Goal: Information Seeking & Learning: Find specific fact

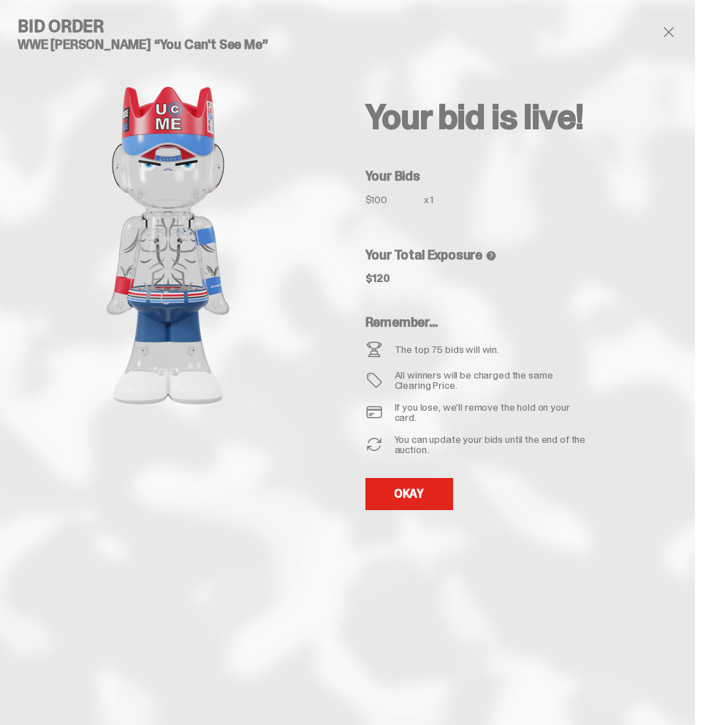
click at [671, 31] on span at bounding box center [669, 32] width 18 height 18
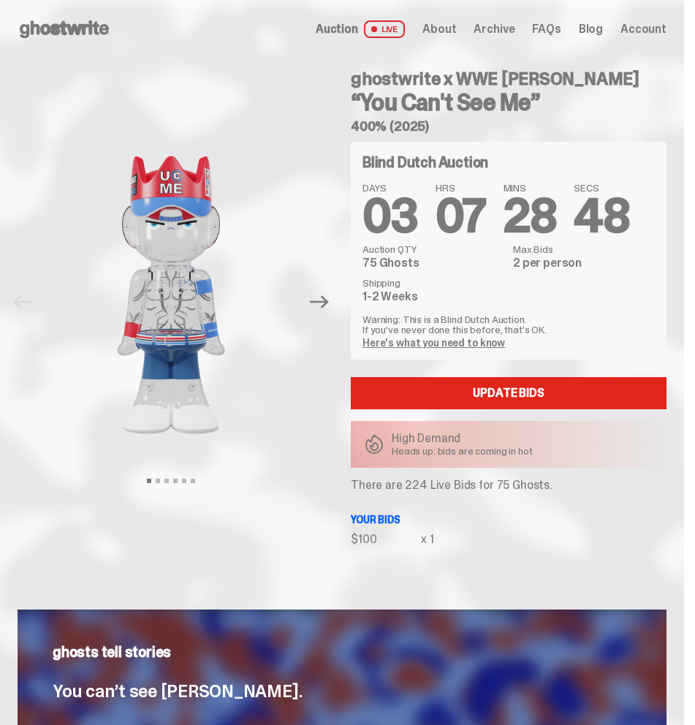
click at [543, 38] on div "Open main menu Home Auction LIVE About Archive FAQs Blog Account" at bounding box center [342, 29] width 649 height 23
click at [560, 28] on span "FAQs" at bounding box center [546, 29] width 28 height 12
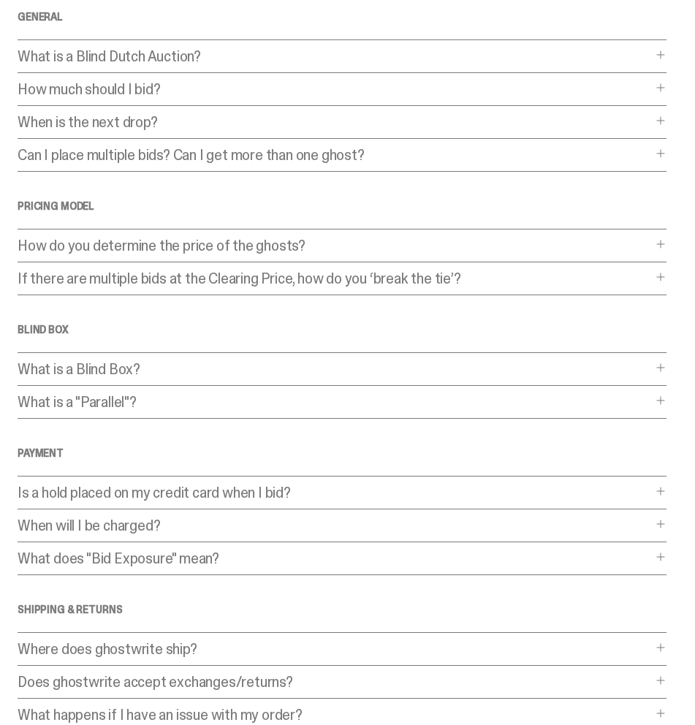
scroll to position [146, 0]
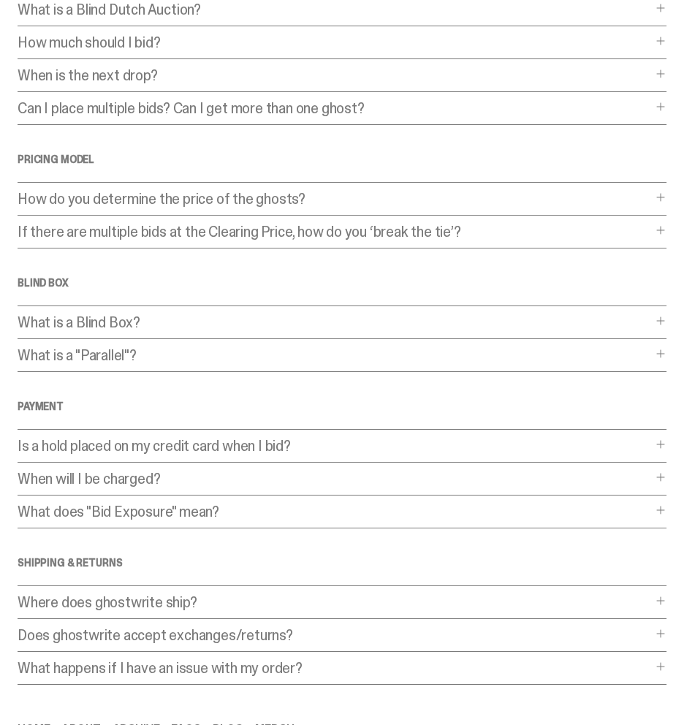
click at [245, 449] on p "Is a hold placed on my credit card when I bid?" at bounding box center [335, 445] width 634 height 15
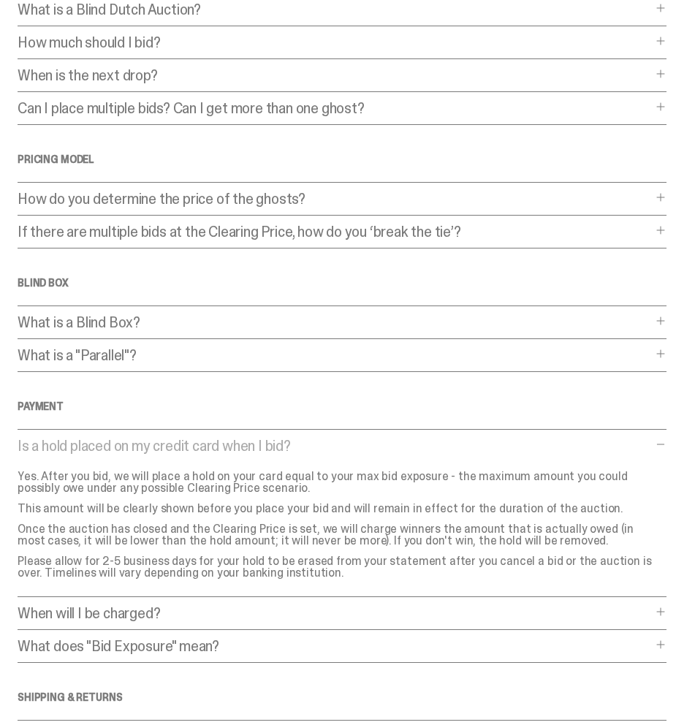
click at [245, 449] on p "Is a hold placed on my credit card when I bid?" at bounding box center [335, 445] width 634 height 15
